Goal: Task Accomplishment & Management: Use online tool/utility

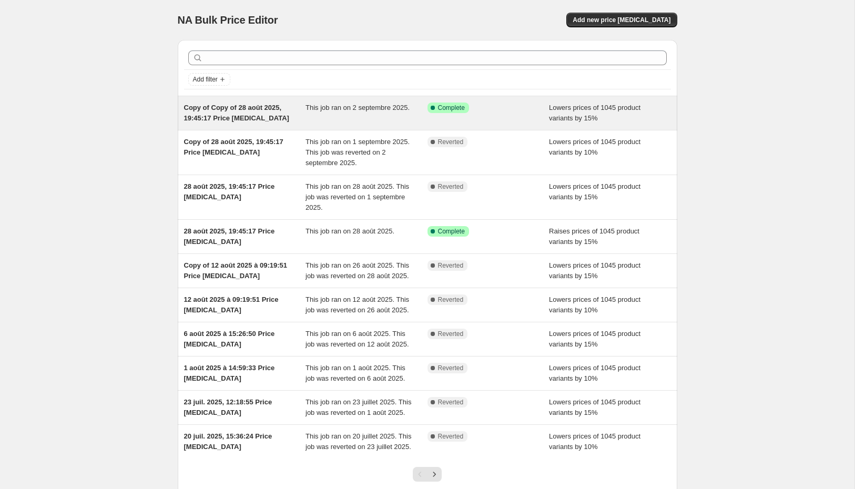
click at [237, 114] on span "Copy of Copy of 28 août 2025, 19:45:17 Price [MEDICAL_DATA]" at bounding box center [236, 113] width 105 height 18
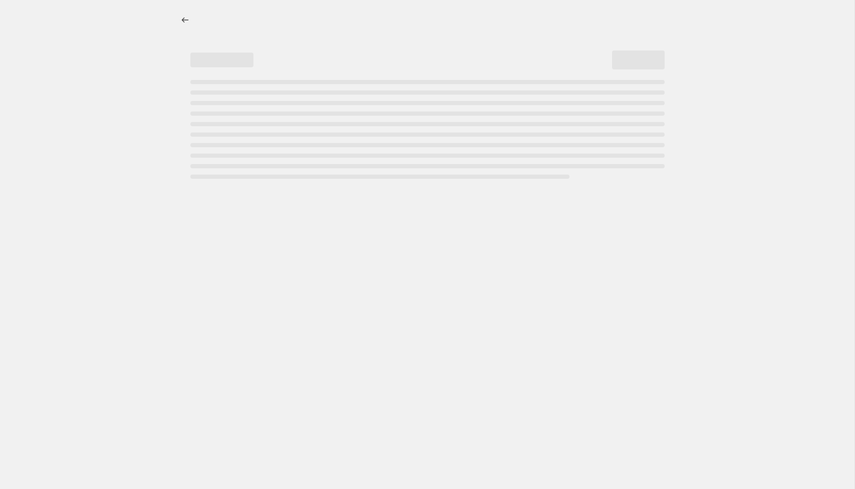
select select "percentage"
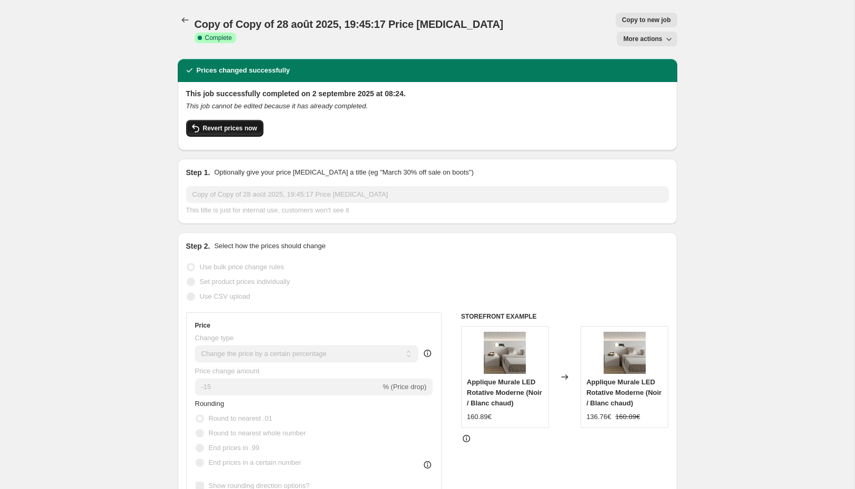
click at [236, 124] on span "Revert prices now" at bounding box center [230, 128] width 54 height 8
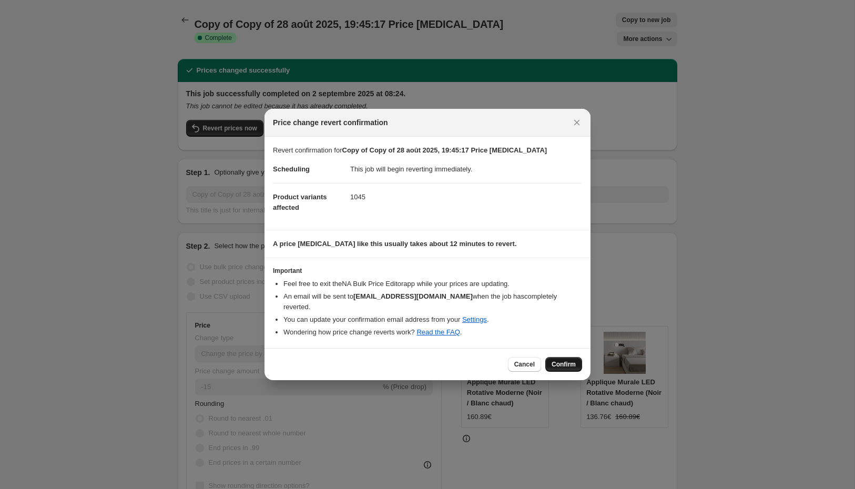
click at [568, 365] on span "Confirm" at bounding box center [564, 364] width 24 height 8
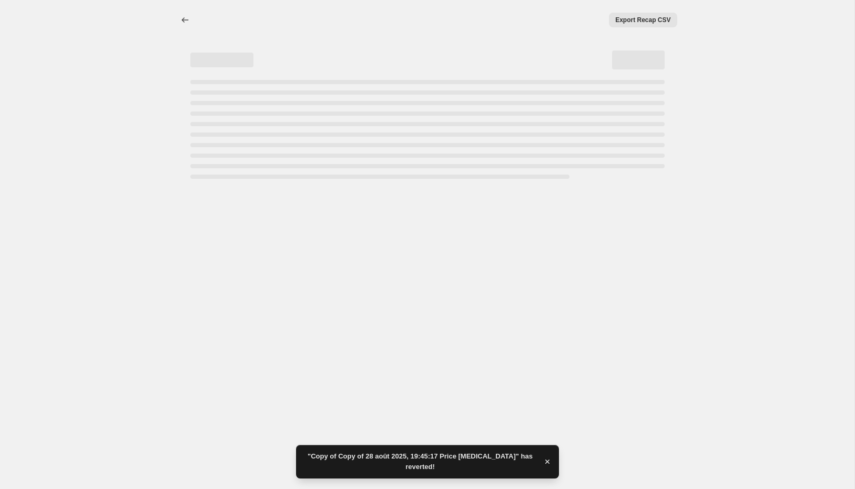
select select "percentage"
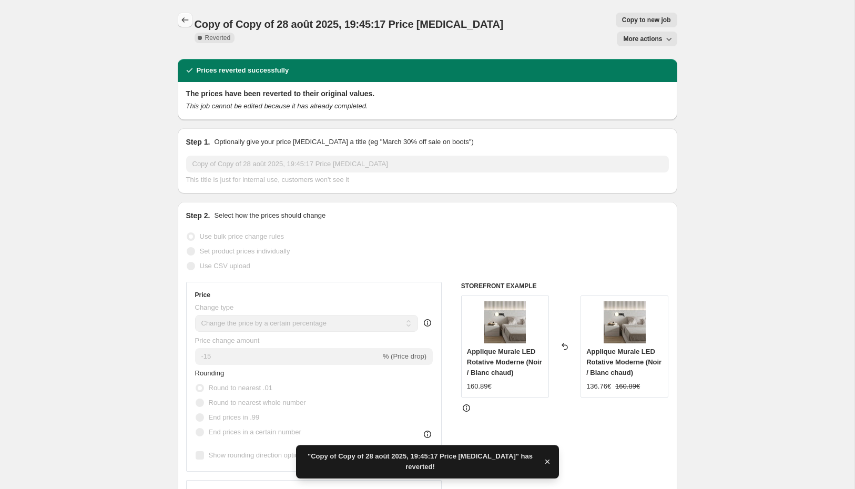
click at [185, 21] on icon "Price change jobs" at bounding box center [185, 20] width 11 height 11
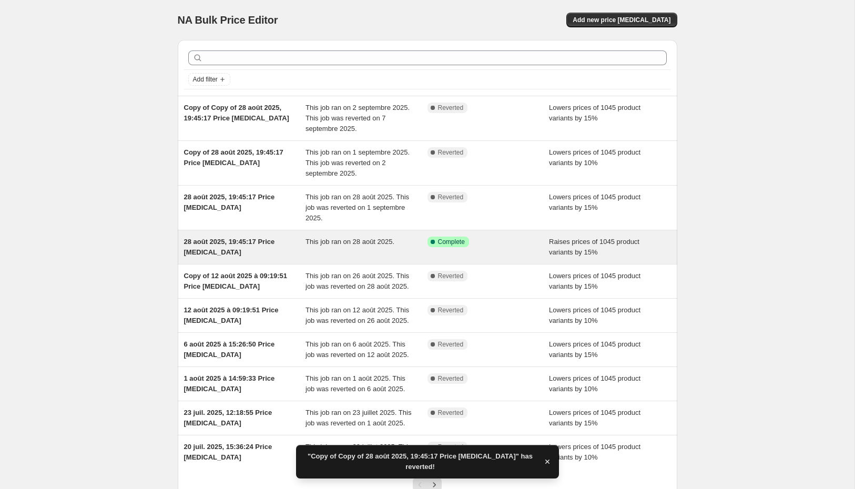
click at [477, 250] on div "Success Complete Complete" at bounding box center [489, 247] width 122 height 21
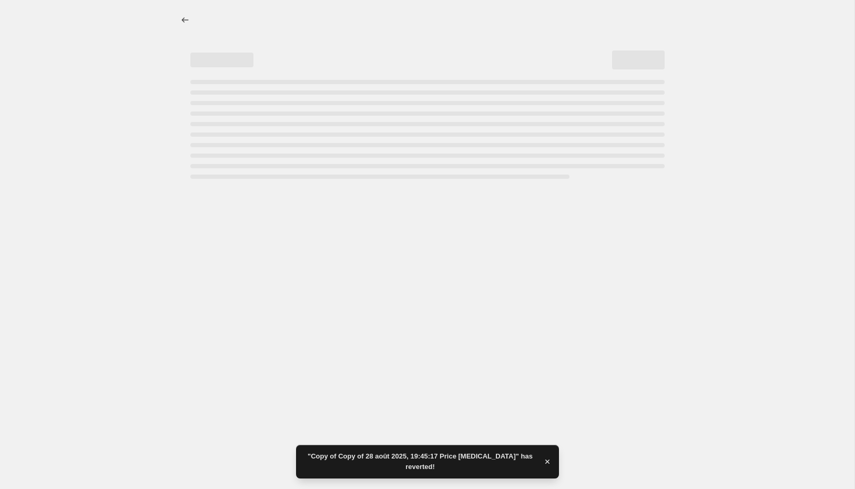
select select "percentage"
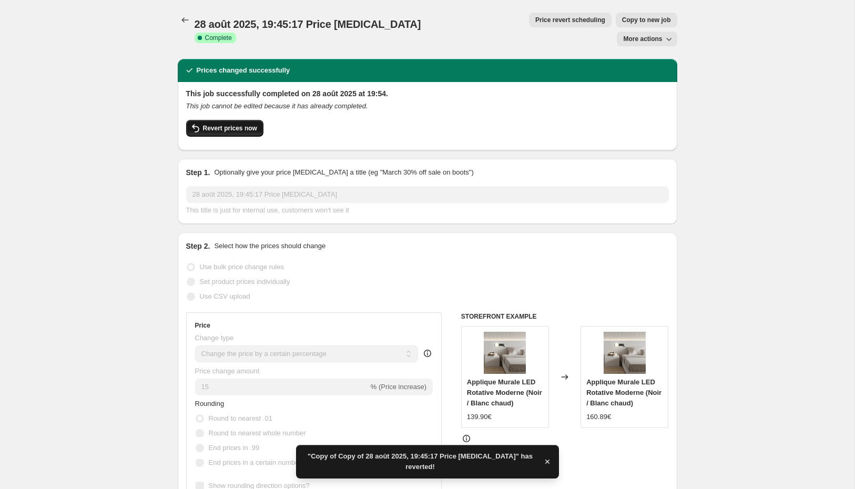
click at [227, 124] on span "Revert prices now" at bounding box center [230, 128] width 54 height 8
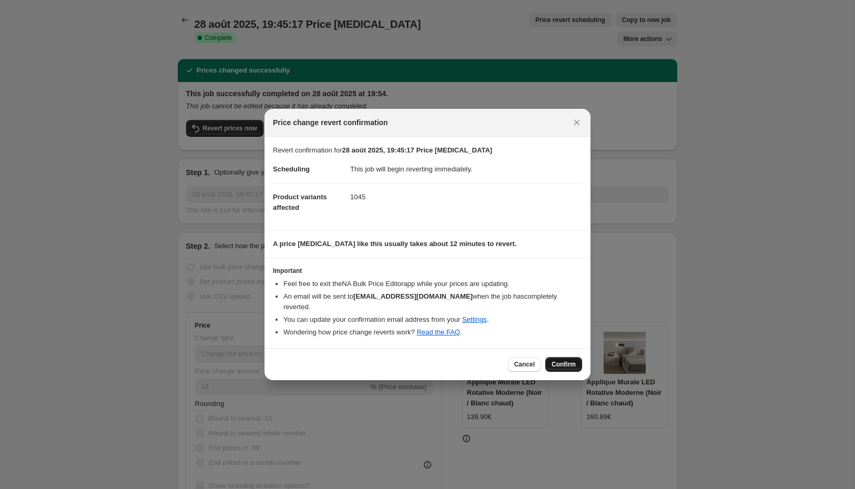
click at [561, 357] on button "Confirm" at bounding box center [563, 364] width 37 height 15
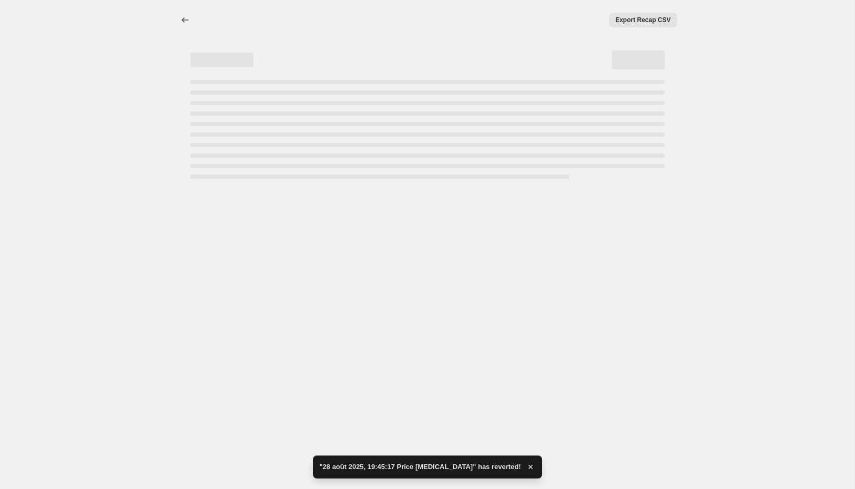
select select "percentage"
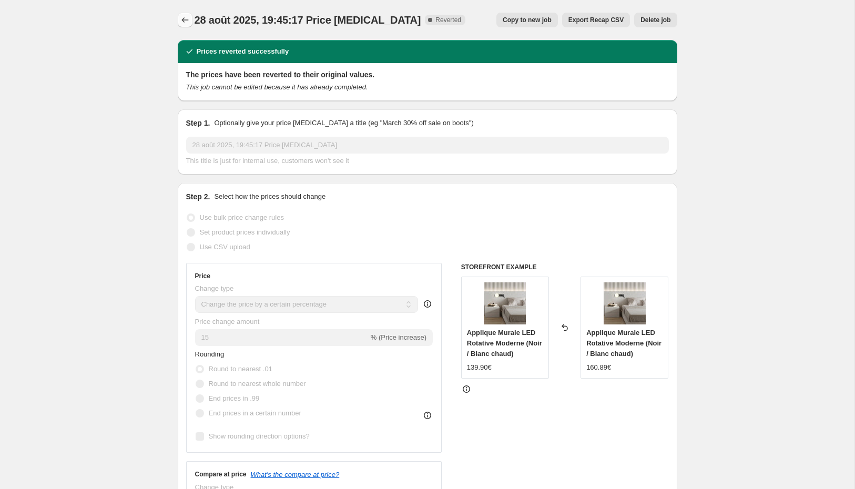
click at [188, 20] on icon "Price change jobs" at bounding box center [185, 20] width 11 height 11
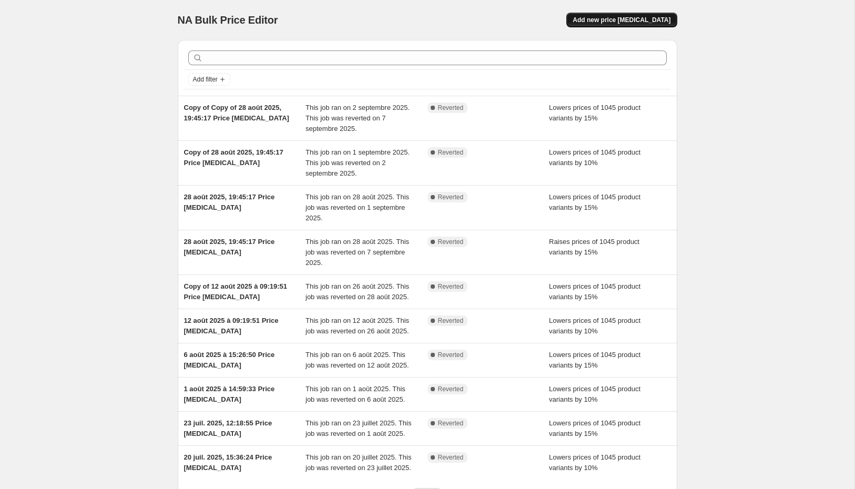
click at [597, 22] on span "Add new price [MEDICAL_DATA]" at bounding box center [622, 20] width 98 height 8
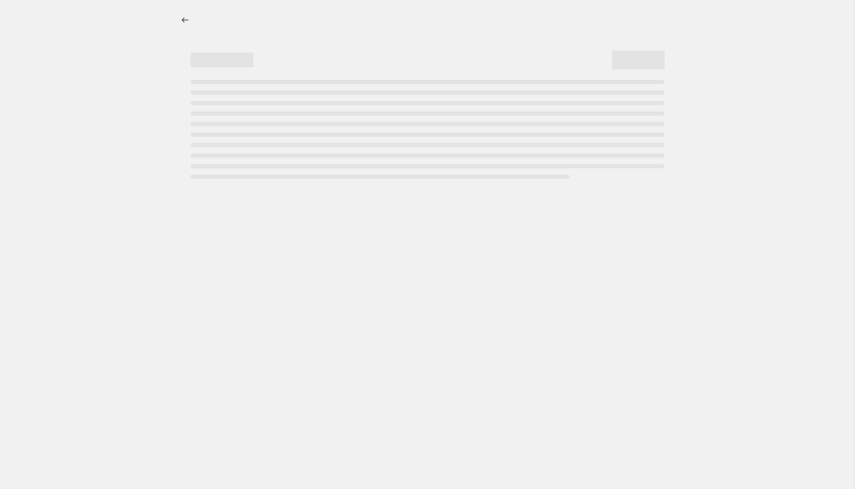
select select "percentage"
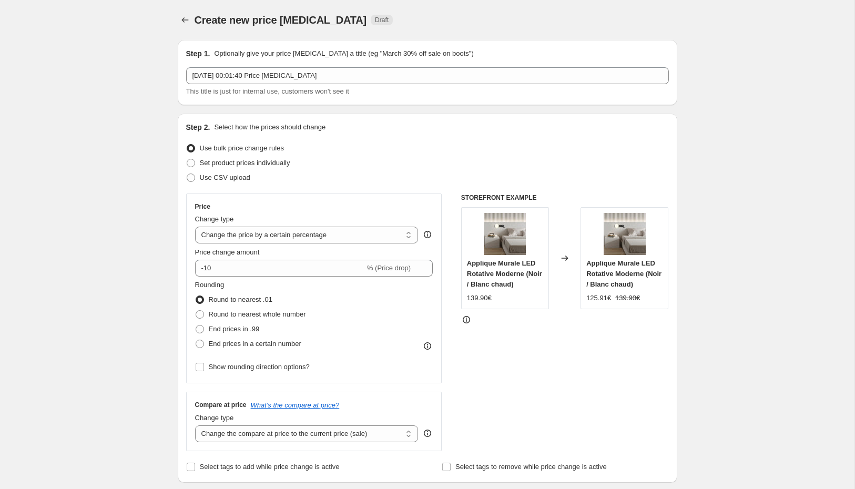
click at [215, 277] on div "Price Change type Change the price to a certain amount Change the price by a ce…" at bounding box center [314, 288] width 238 height 172
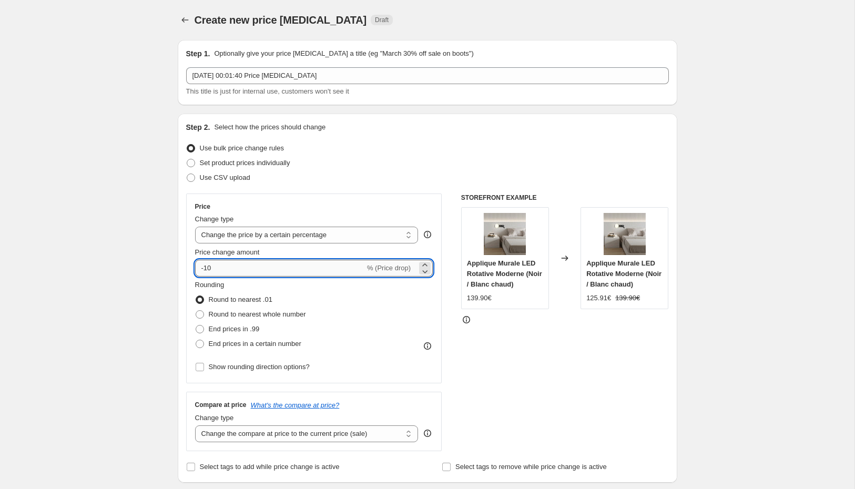
click at [224, 265] on input "-10" at bounding box center [280, 268] width 170 height 17
type input "-1"
type input "5"
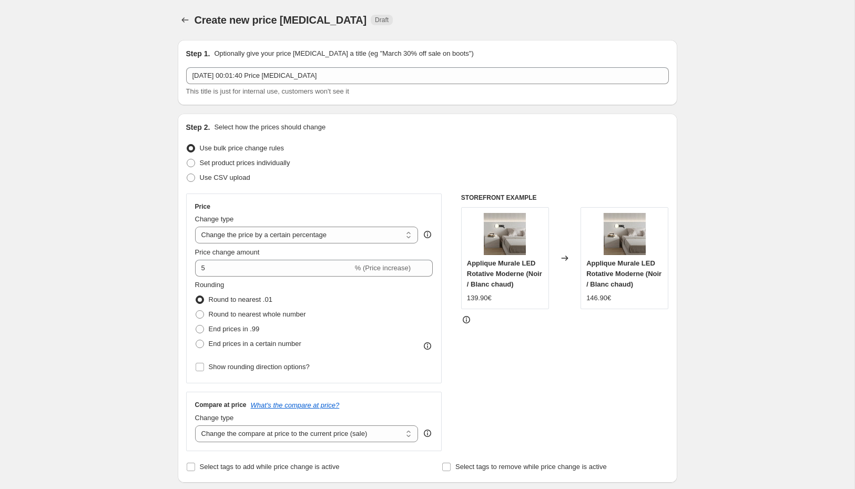
click at [202, 282] on span "Rounding" at bounding box center [209, 285] width 29 height 8
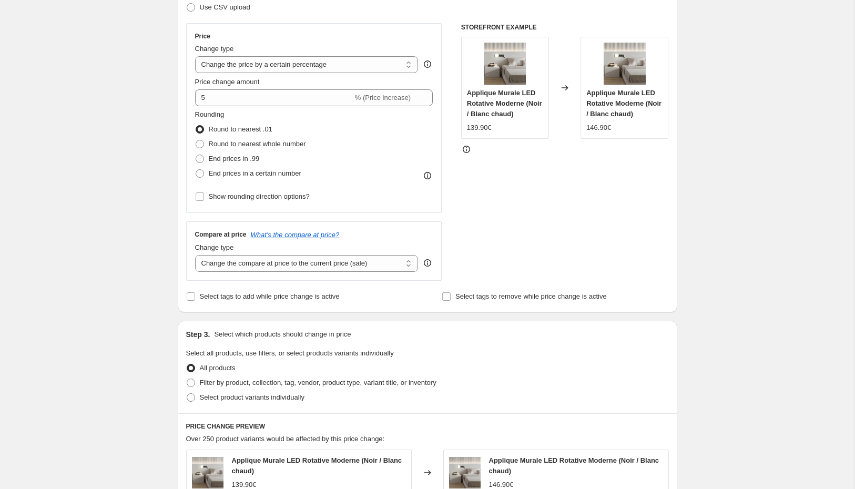
scroll to position [575, 0]
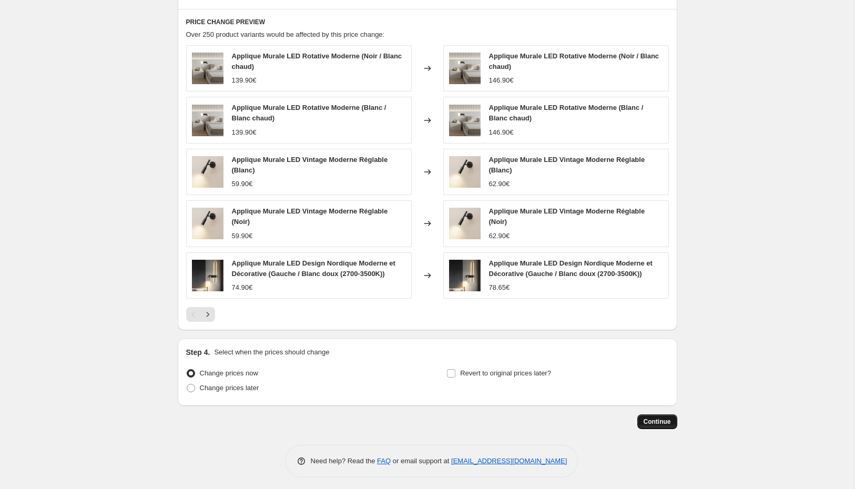
click at [655, 418] on span "Continue" at bounding box center [657, 422] width 27 height 8
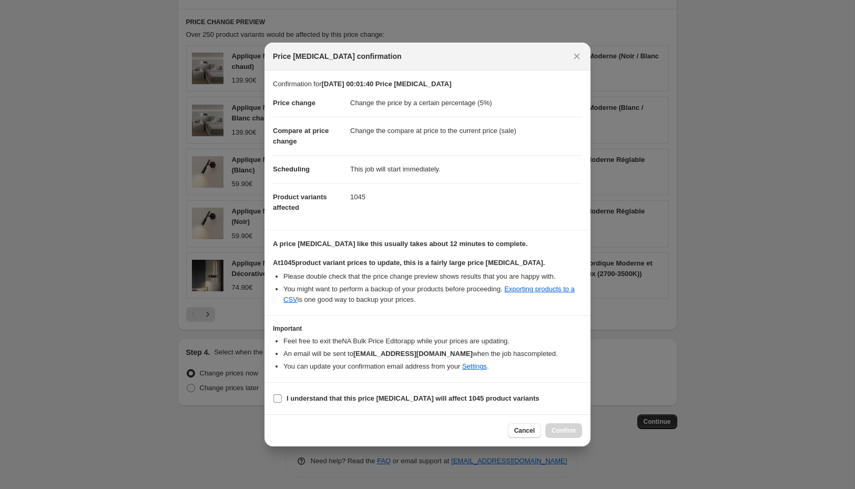
click at [338, 403] on label "I understand that this price [MEDICAL_DATA] will affect 1045 product variants" at bounding box center [406, 398] width 267 height 15
click at [282, 403] on input "I understand that this price [MEDICAL_DATA] will affect 1045 product variants" at bounding box center [277, 398] width 8 height 8
checkbox input "true"
click at [555, 431] on span "Confirm" at bounding box center [564, 430] width 24 height 8
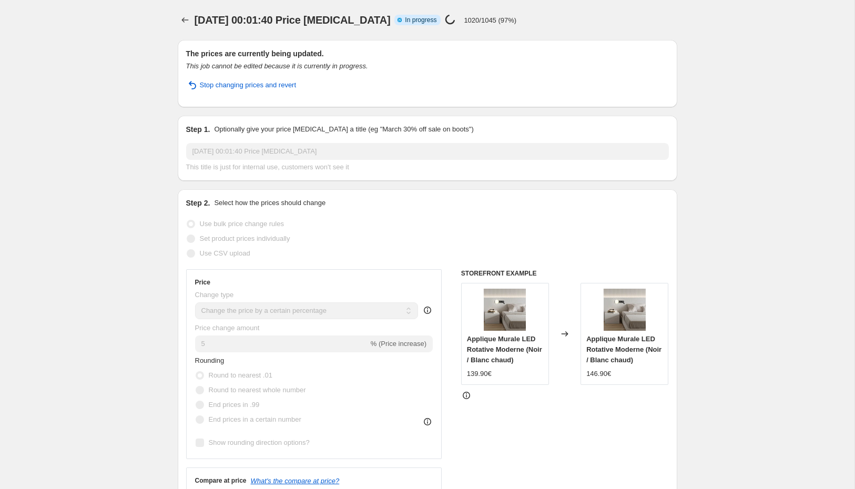
select select "percentage"
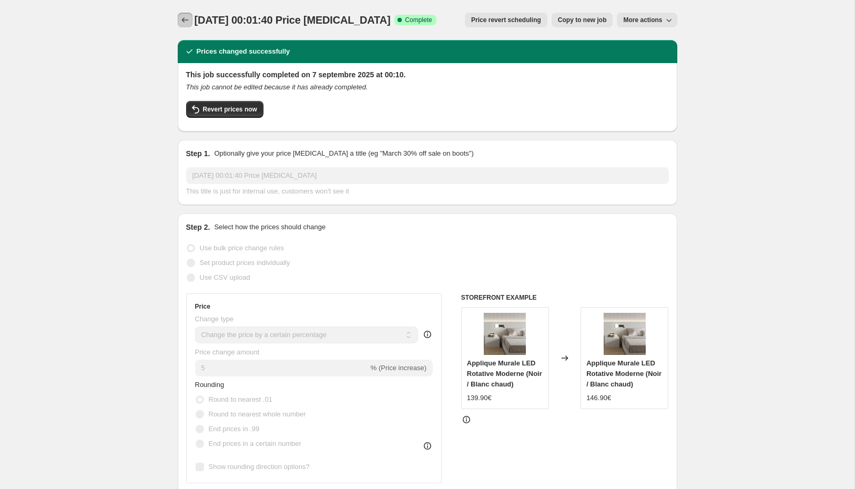
click at [188, 17] on icon "Price change jobs" at bounding box center [185, 20] width 11 height 11
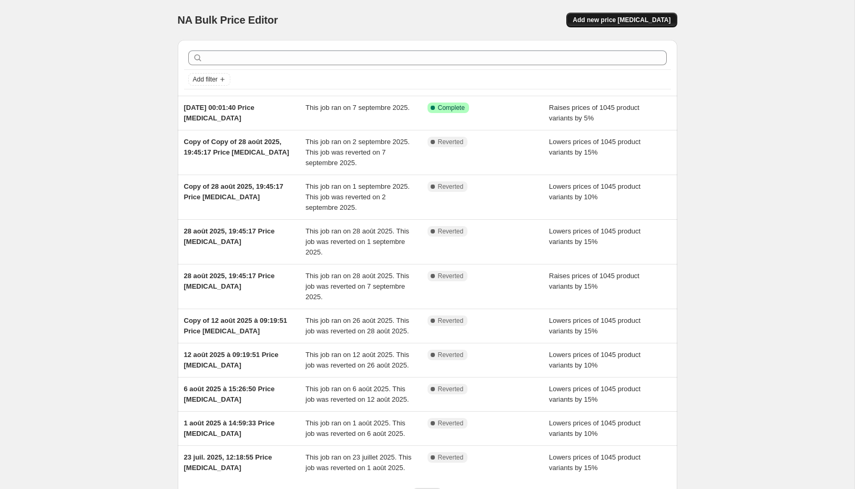
click at [631, 23] on span "Add new price [MEDICAL_DATA]" at bounding box center [622, 20] width 98 height 8
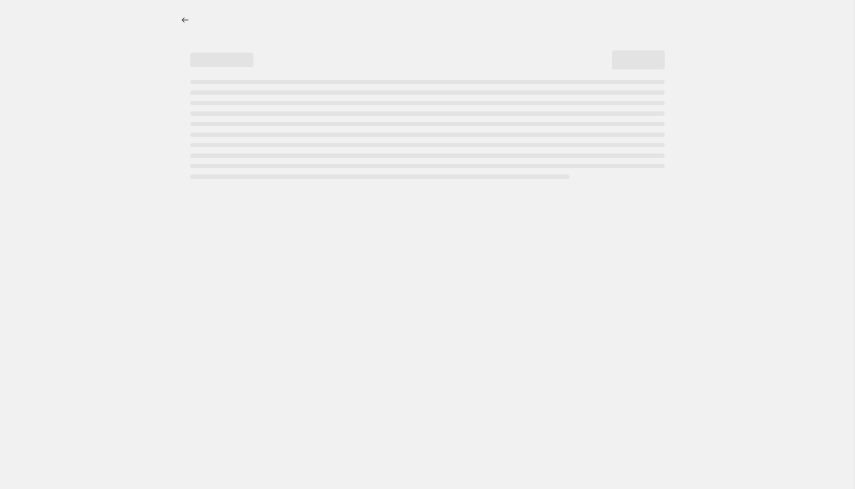
select select "percentage"
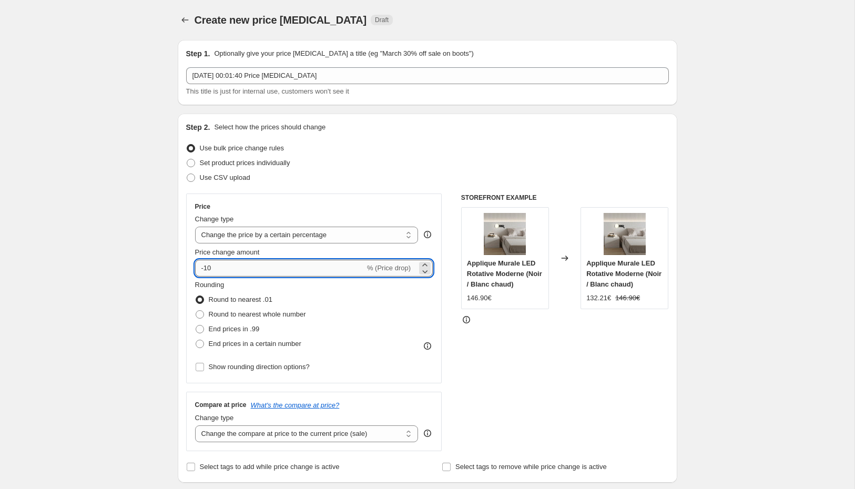
click at [230, 261] on input "-10" at bounding box center [280, 268] width 170 height 17
click at [231, 263] on input "-10" at bounding box center [280, 268] width 170 height 17
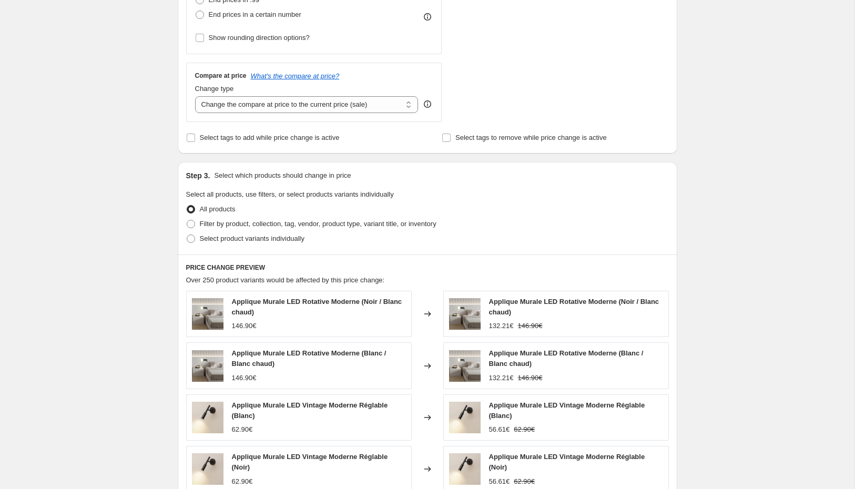
scroll to position [476, 0]
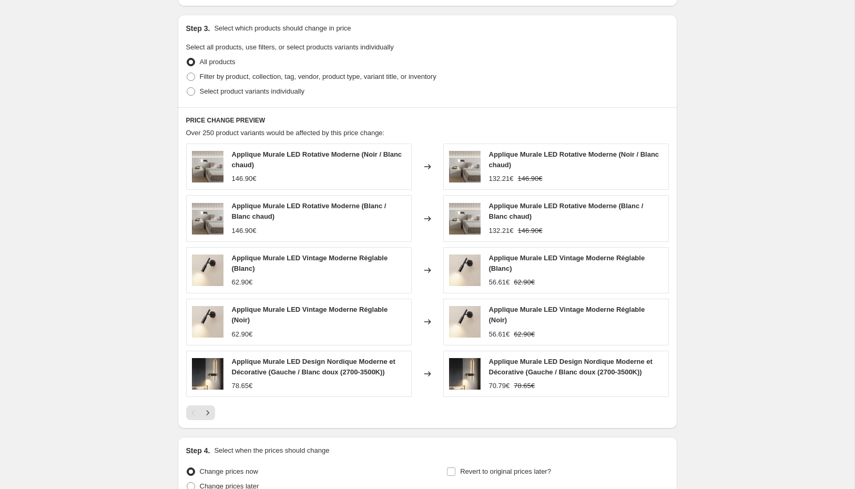
type input "-15"
click at [772, 138] on div "Create new price [MEDICAL_DATA]. This page is ready Create new price [MEDICAL_D…" at bounding box center [427, 58] width 855 height 1068
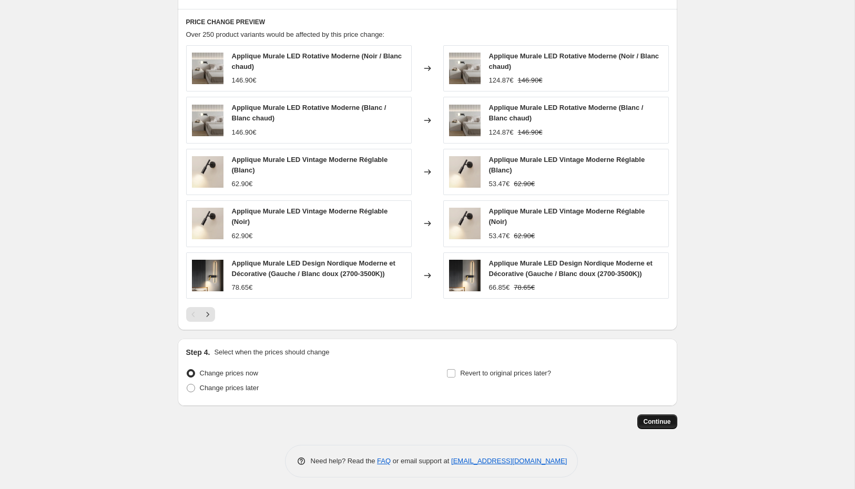
click at [663, 414] on button "Continue" at bounding box center [657, 421] width 40 height 15
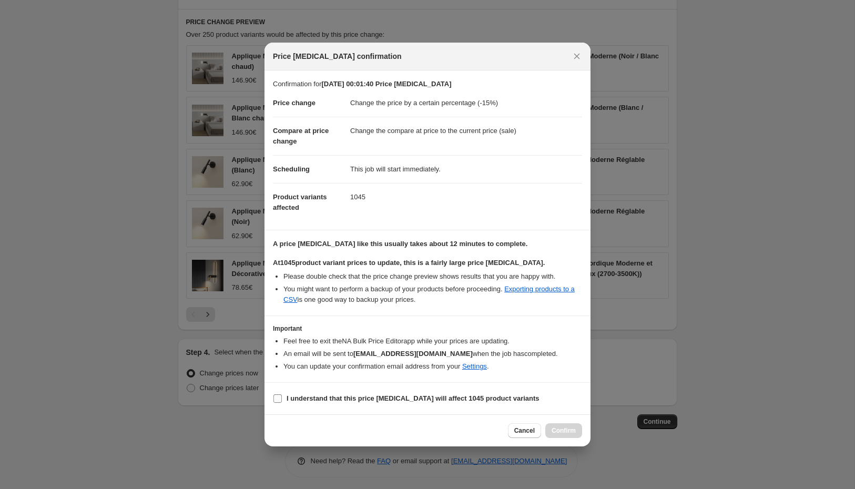
click at [288, 395] on b "I understand that this price [MEDICAL_DATA] will affect 1045 product variants" at bounding box center [413, 398] width 253 height 8
click at [282, 395] on input "I understand that this price [MEDICAL_DATA] will affect 1045 product variants" at bounding box center [277, 398] width 8 height 8
checkbox input "true"
click at [559, 428] on span "Confirm" at bounding box center [564, 430] width 24 height 8
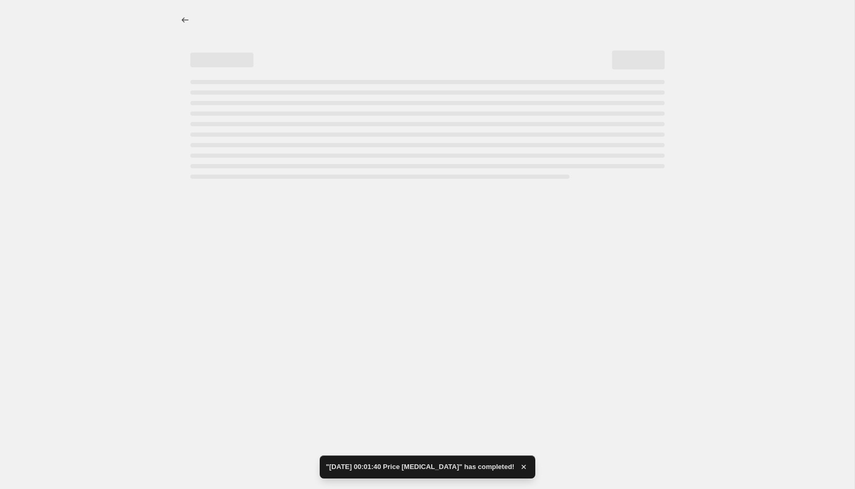
select select "percentage"
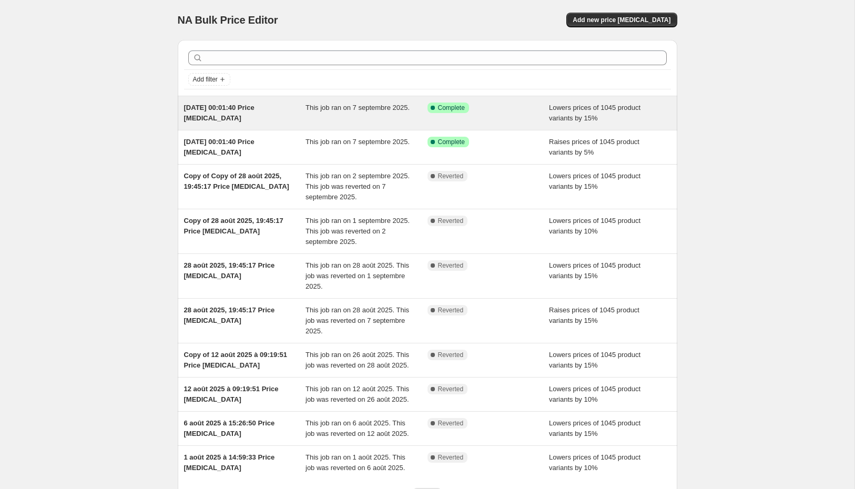
click at [371, 119] on div "This job ran on 7 septembre 2025." at bounding box center [367, 113] width 122 height 21
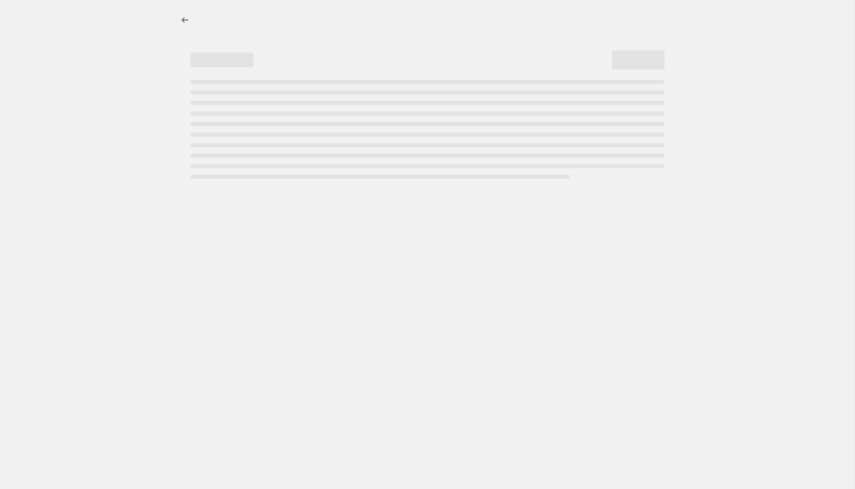
select select "percentage"
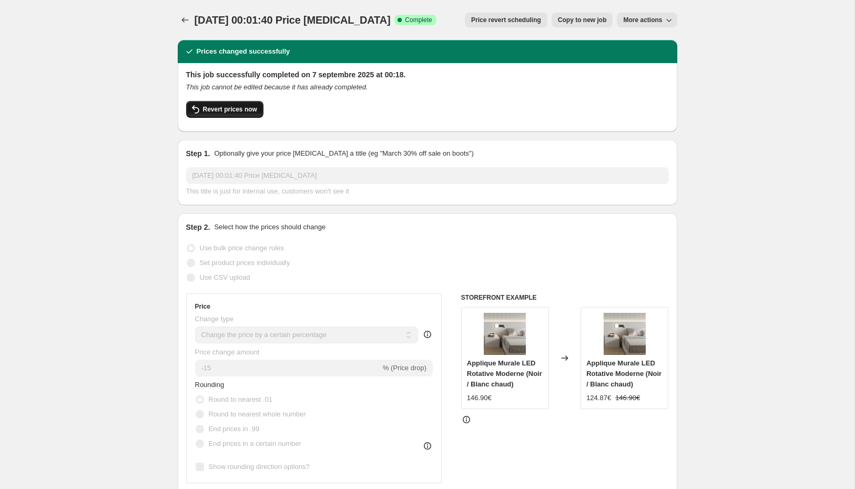
click at [211, 109] on span "Revert prices now" at bounding box center [230, 109] width 54 height 8
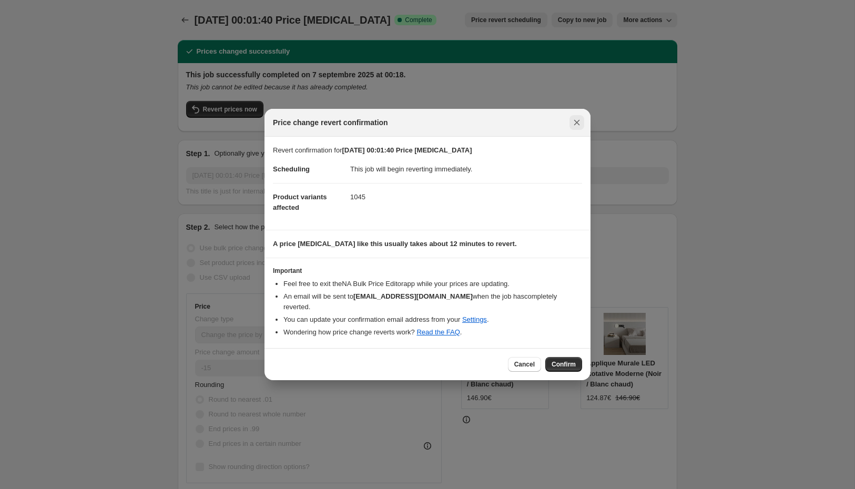
click at [576, 122] on icon "Close" at bounding box center [577, 122] width 11 height 11
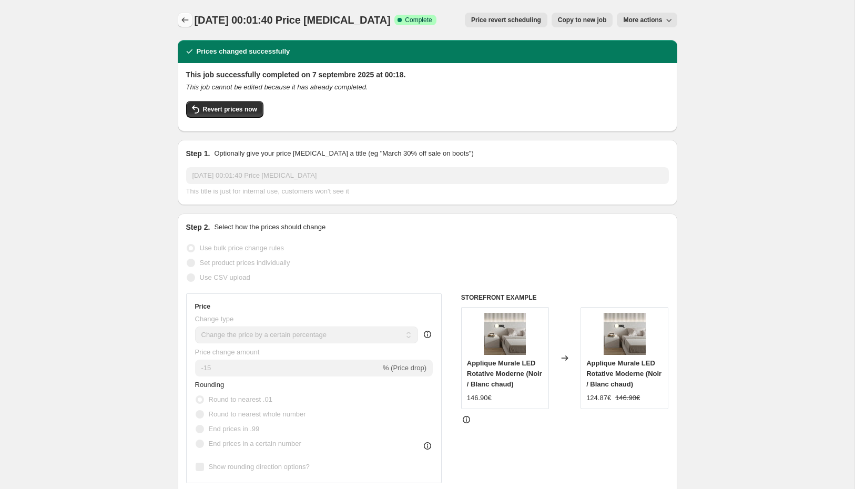
click at [191, 22] on button "Price change jobs" at bounding box center [185, 20] width 15 height 15
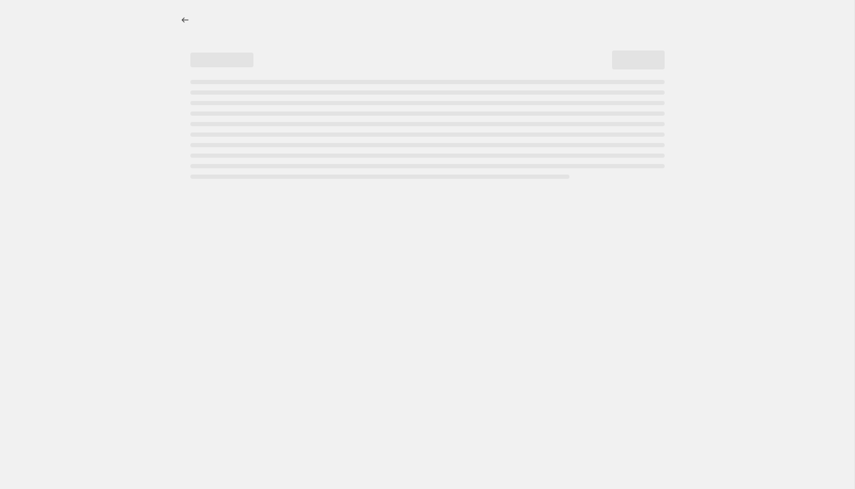
select select "percentage"
